Goal: Transaction & Acquisition: Book appointment/travel/reservation

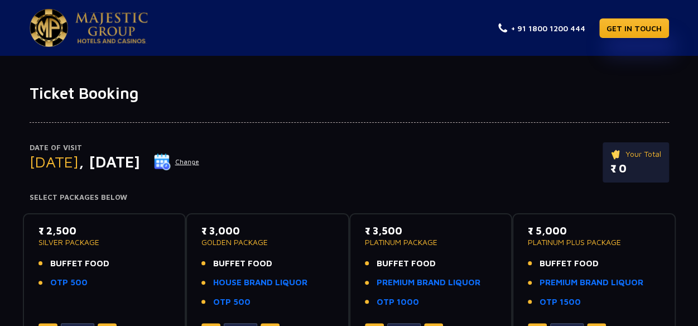
click at [200, 158] on button "Change" at bounding box center [177, 162] width 46 height 18
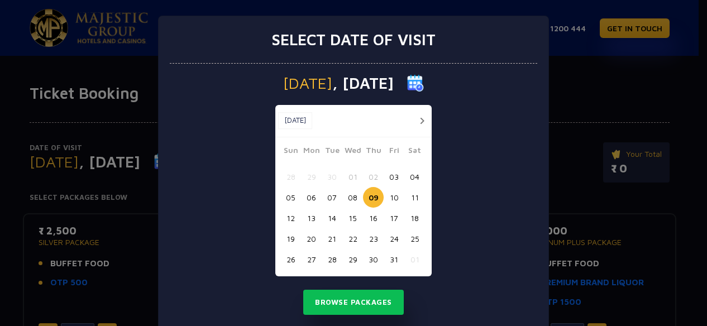
click at [390, 199] on button "10" at bounding box center [394, 197] width 21 height 21
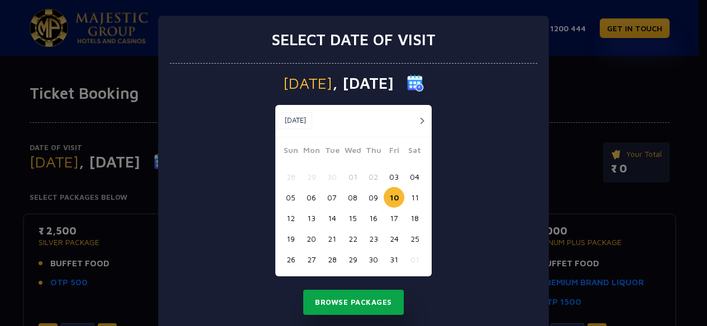
click at [347, 299] on button "Browse Packages" at bounding box center [353, 303] width 100 height 26
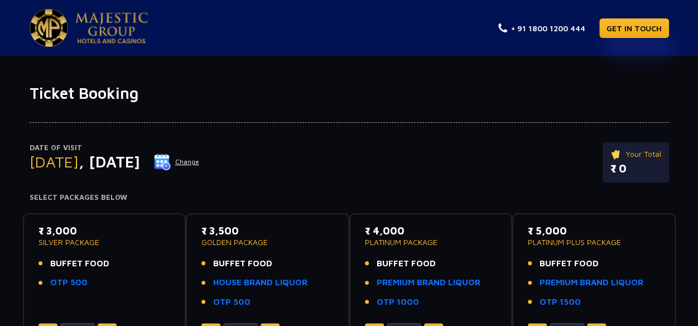
click at [200, 162] on button "Change" at bounding box center [177, 162] width 46 height 18
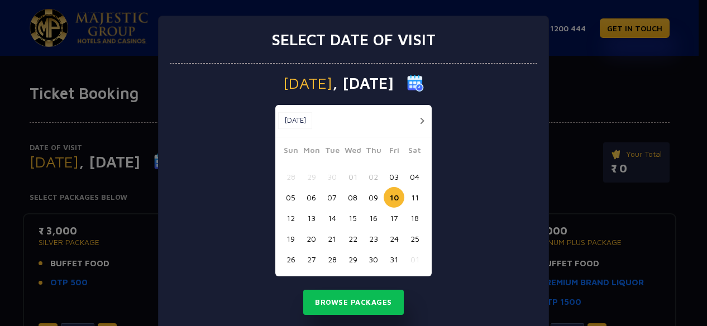
click at [367, 195] on button "09" at bounding box center [373, 197] width 21 height 21
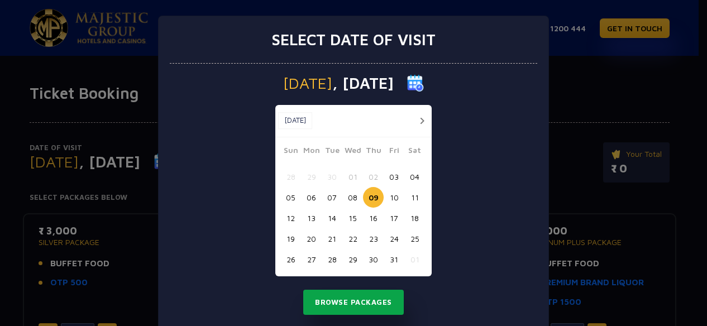
click at [361, 304] on button "Browse Packages" at bounding box center [353, 303] width 100 height 26
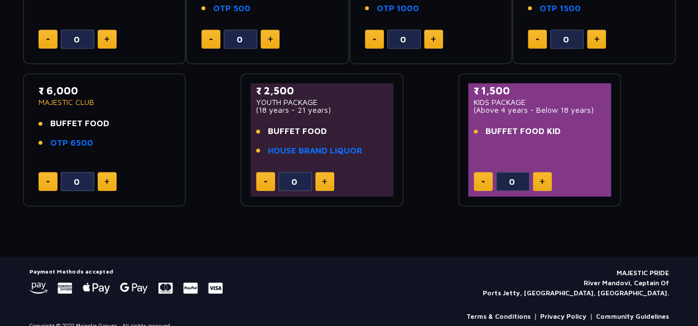
scroll to position [308, 0]
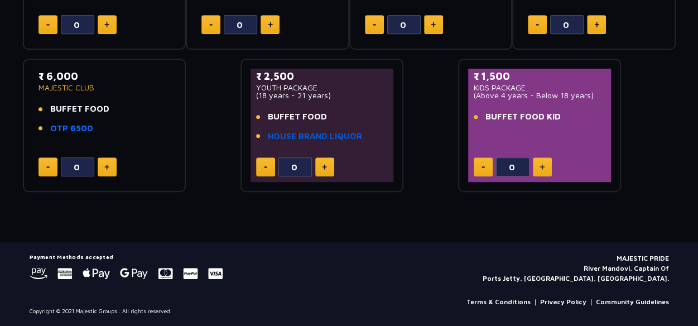
click at [317, 137] on link "HOUSE BRAND LIQUOR" at bounding box center [315, 136] width 94 height 13
